Goal: Task Accomplishment & Management: Manage account settings

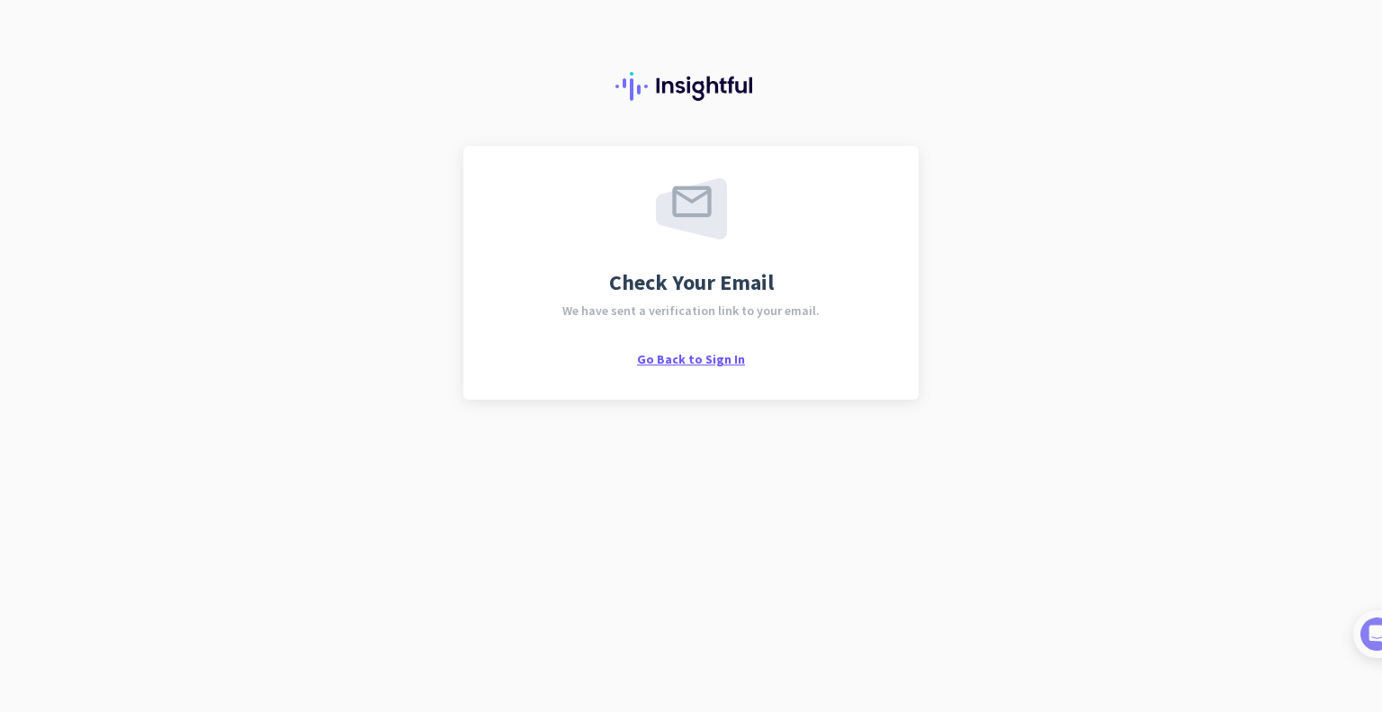
click at [703, 364] on span "Go Back to Sign In" at bounding box center [691, 359] width 108 height 16
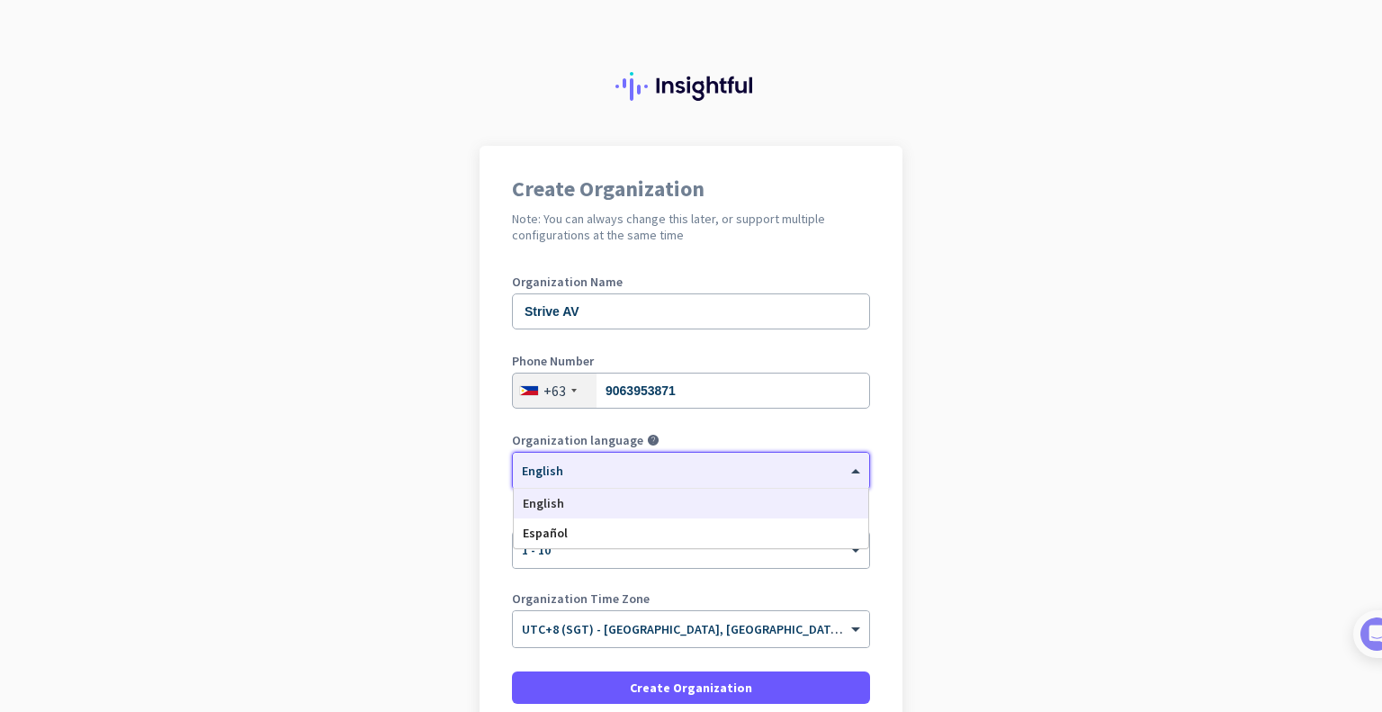
click at [847, 468] on span at bounding box center [858, 471] width 23 height 15
click at [984, 486] on app-onboarding-organization "Create Organization Note: You can always change this later, or support multiple…" at bounding box center [691, 508] width 1382 height 725
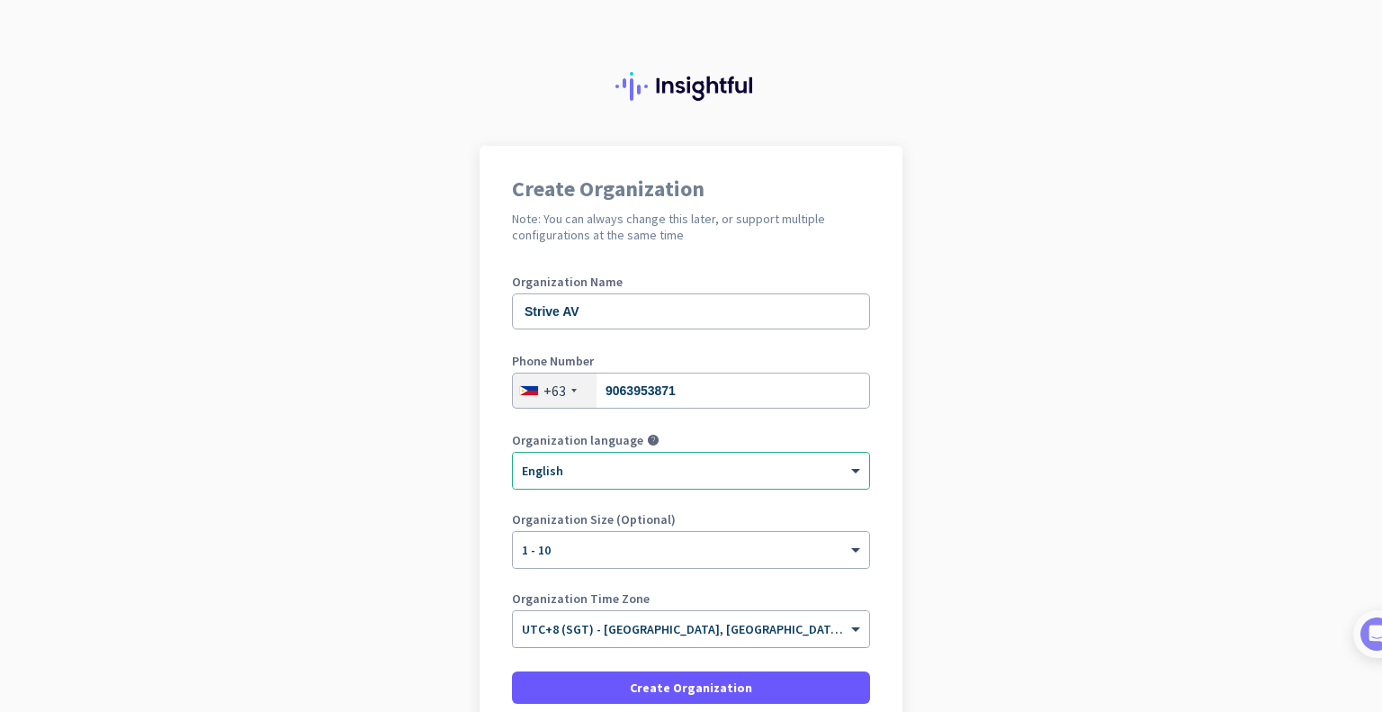
click at [833, 622] on div at bounding box center [691, 623] width 356 height 15
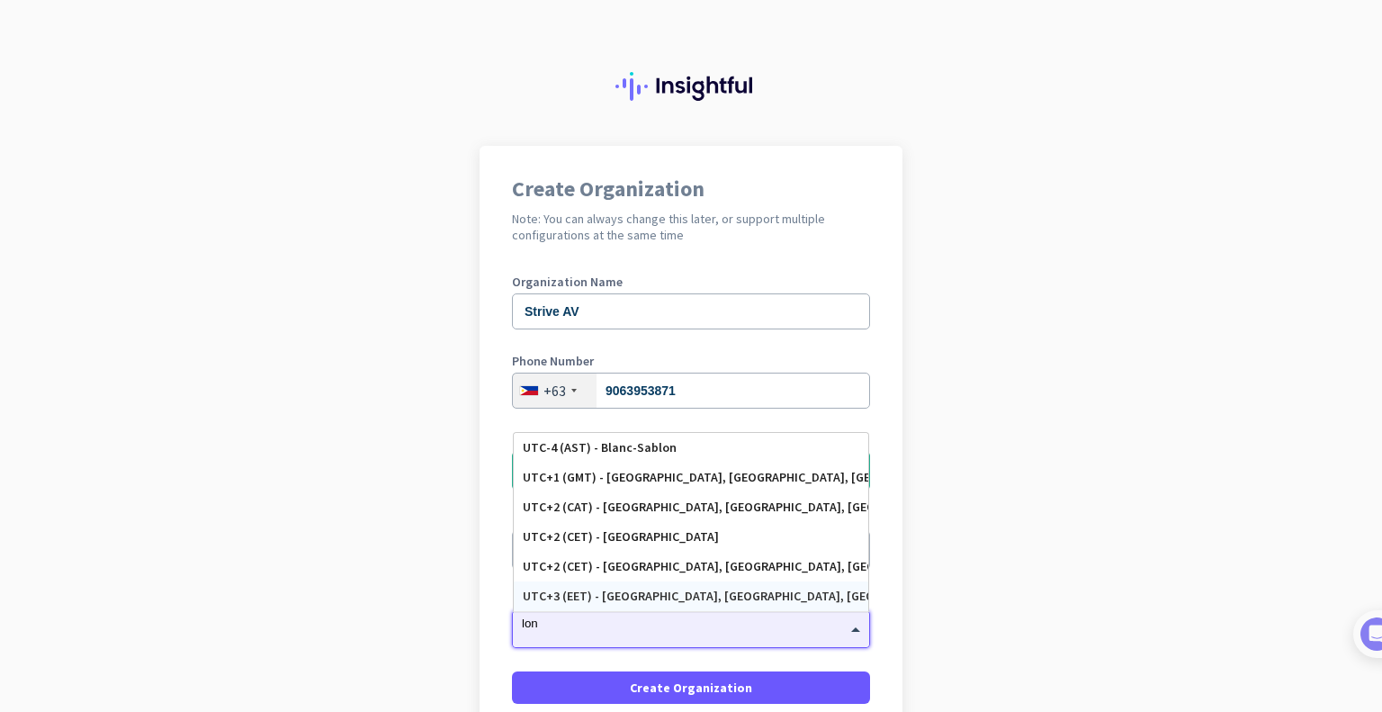
type input "lond"
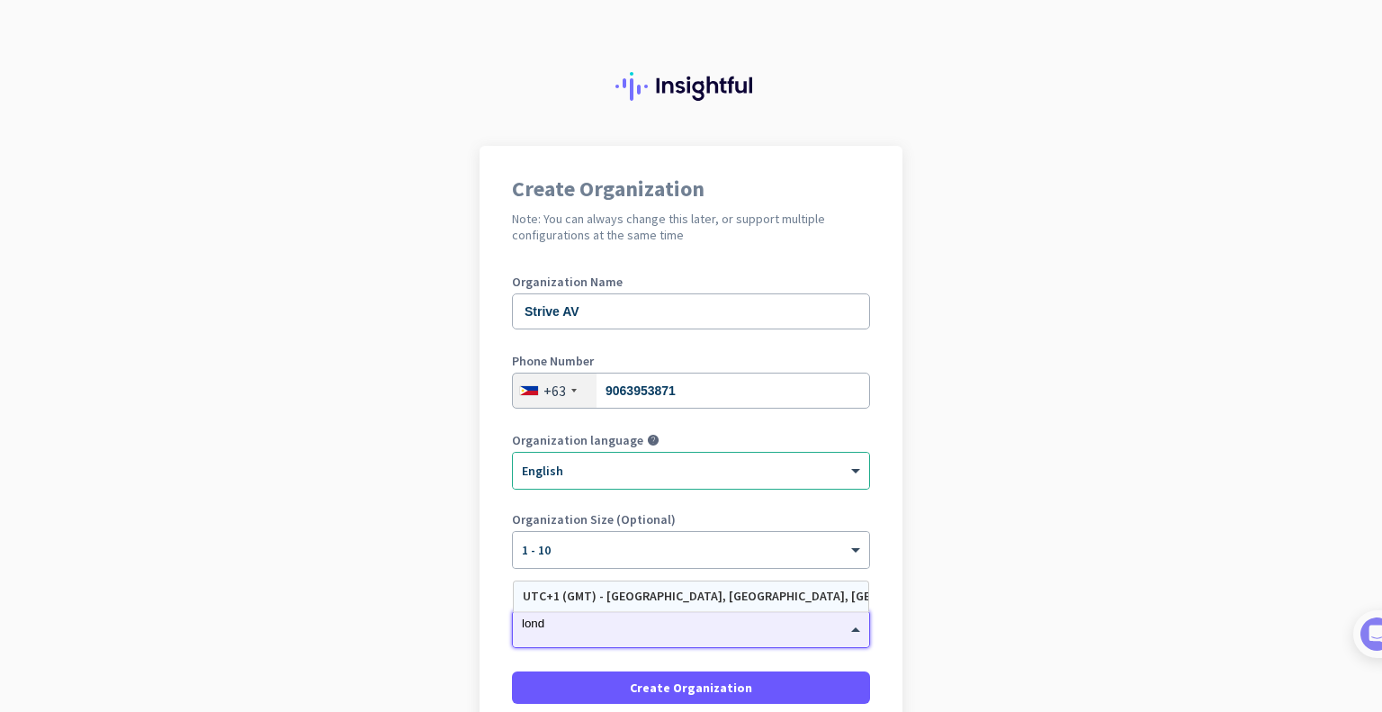
click at [818, 593] on div "UTC+1 (GMT) - [GEOGRAPHIC_DATA], [GEOGRAPHIC_DATA], [GEOGRAPHIC_DATA], [GEOGRAP…" at bounding box center [691, 596] width 337 height 15
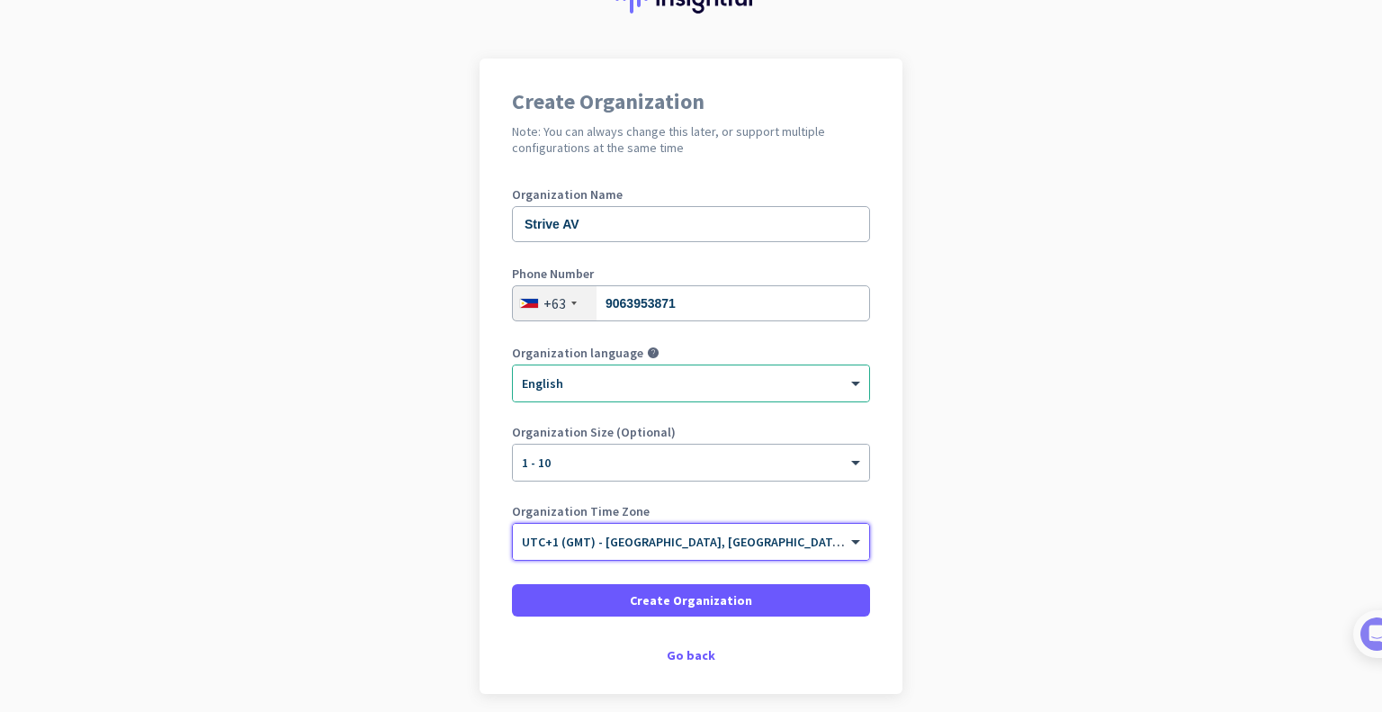
scroll to position [120, 0]
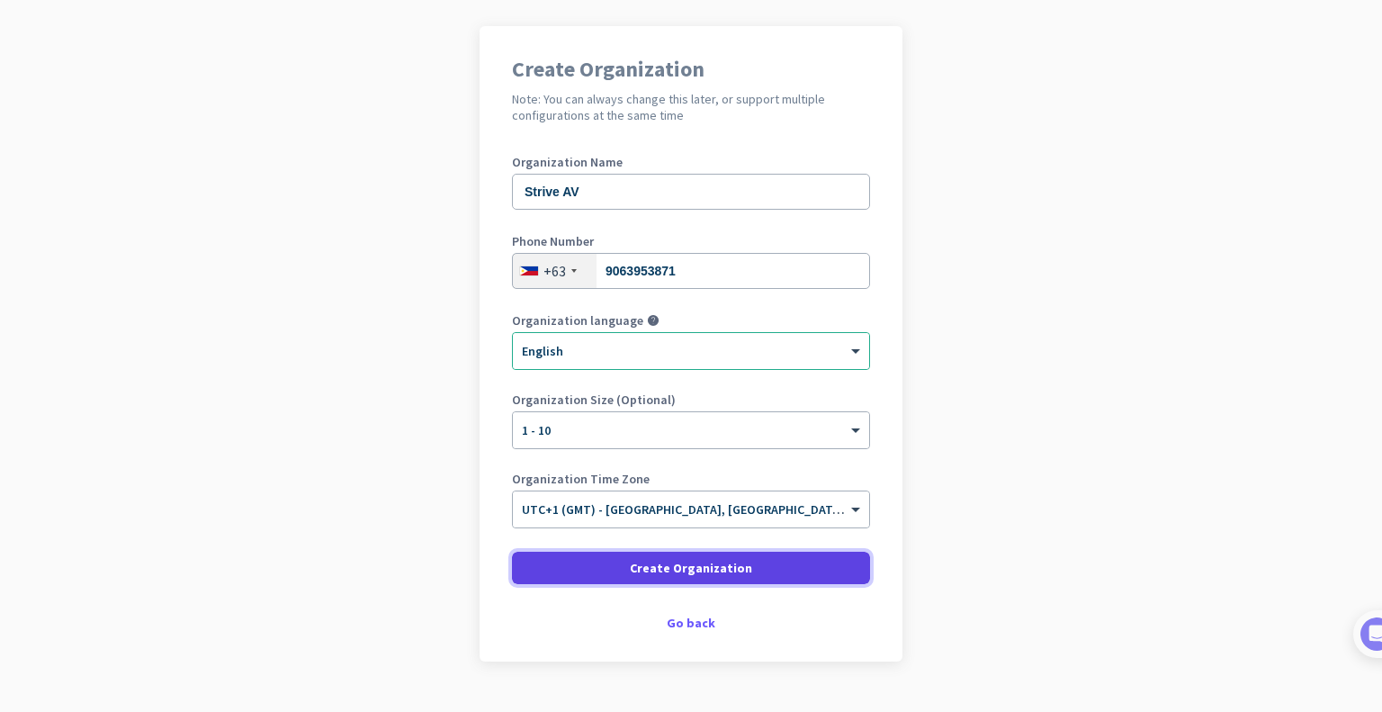
click at [799, 569] on span at bounding box center [691, 567] width 358 height 43
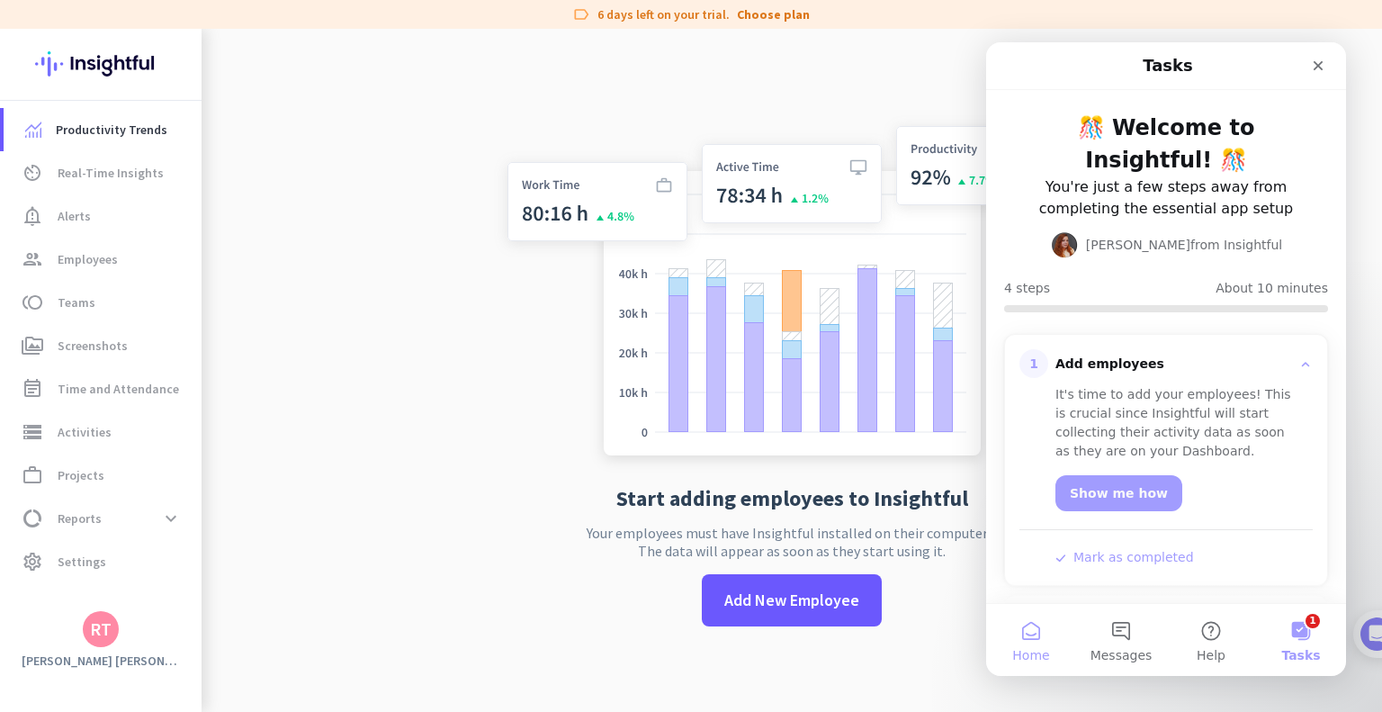
click at [1030, 649] on span "Home" at bounding box center [1031, 655] width 37 height 13
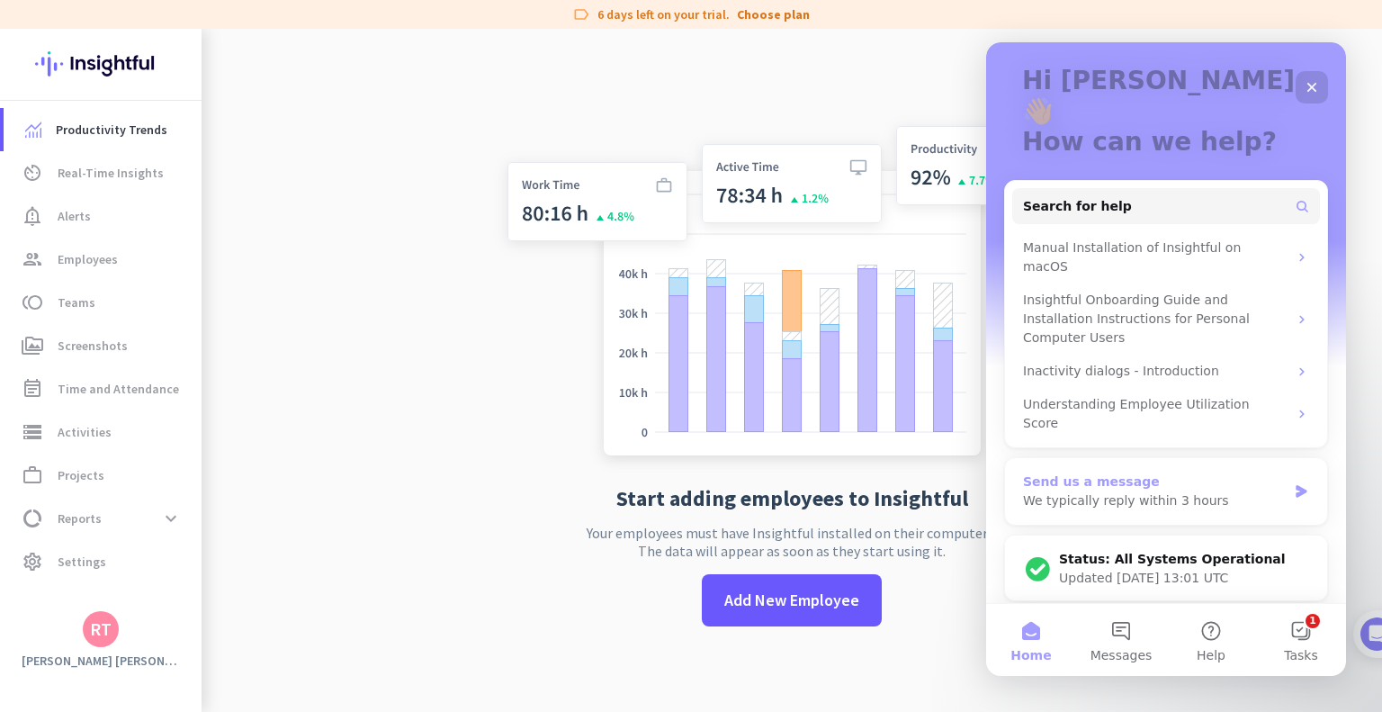
scroll to position [149, 0]
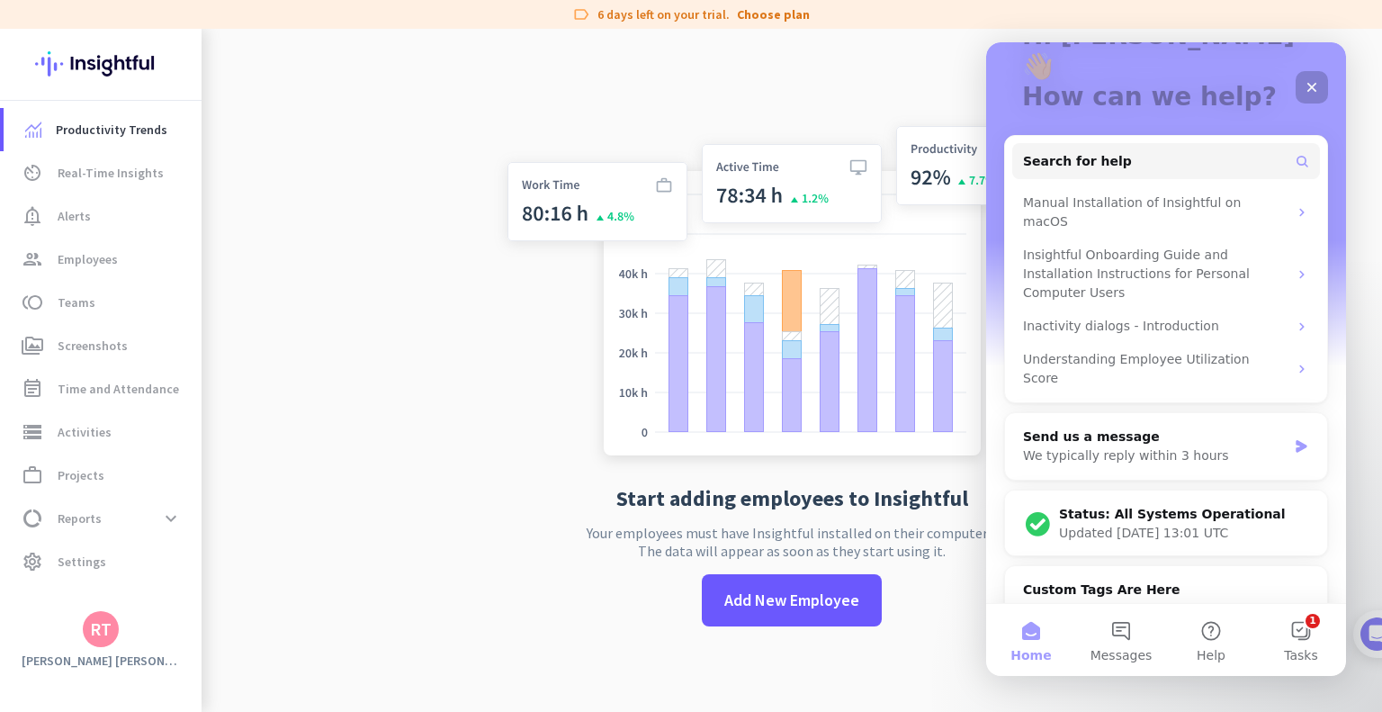
click at [1318, 92] on icon "Close" at bounding box center [1312, 87] width 14 height 14
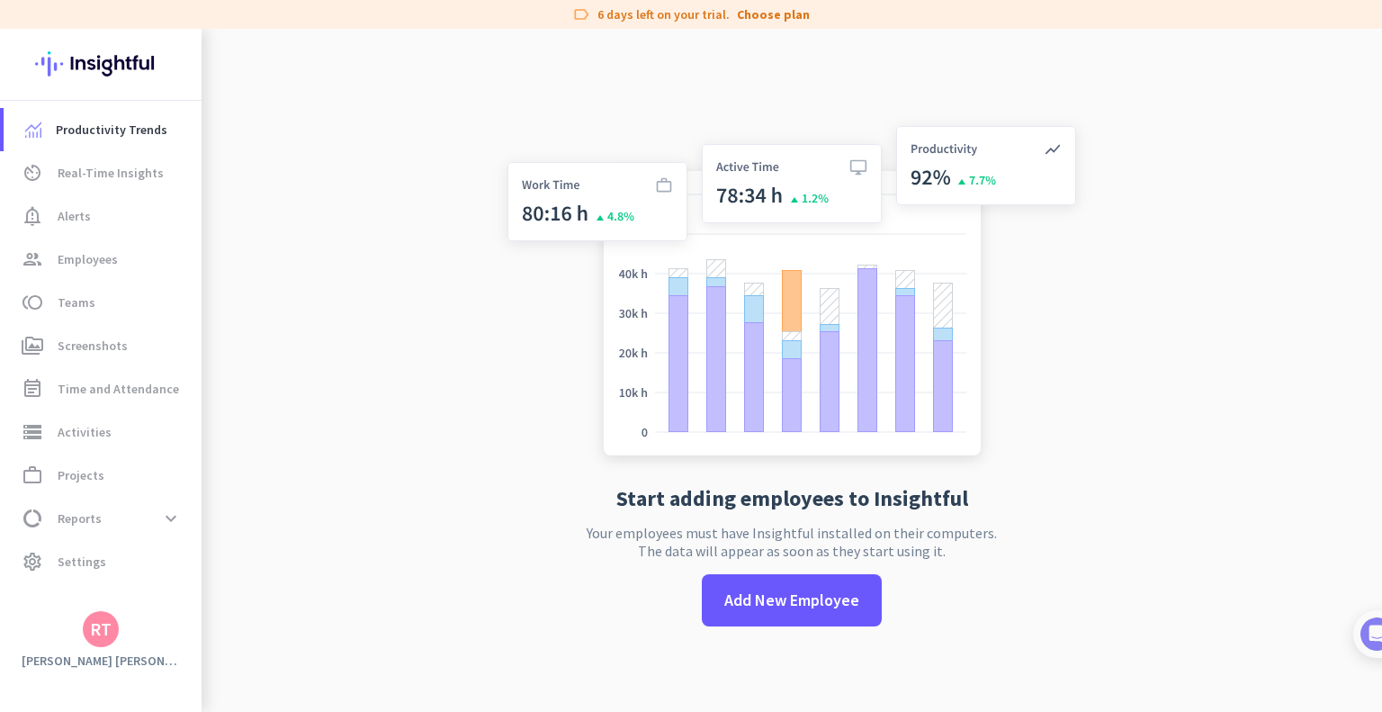
scroll to position [0, 0]
